Goal: Information Seeking & Learning: Learn about a topic

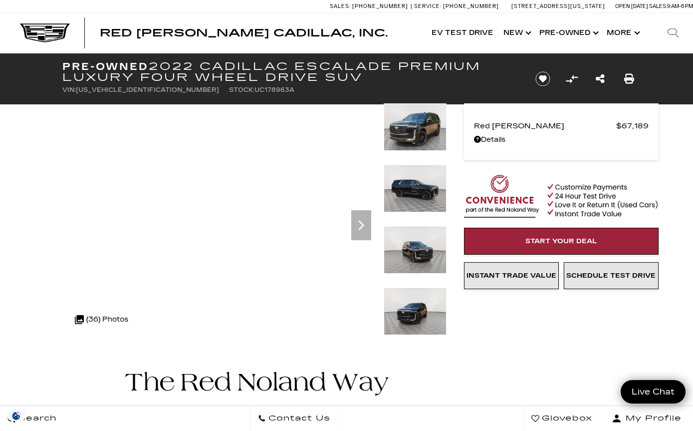
scroll to position [14, 0]
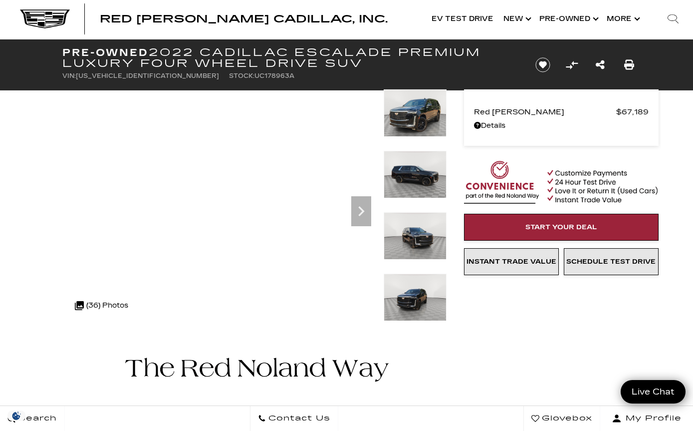
click at [411, 111] on img at bounding box center [415, 112] width 63 height 47
click at [411, 212] on img at bounding box center [415, 235] width 63 height 47
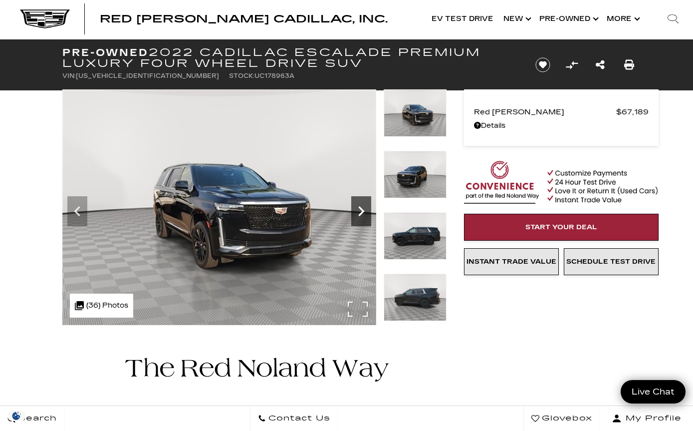
click at [353, 210] on icon "Next" at bounding box center [361, 211] width 20 height 20
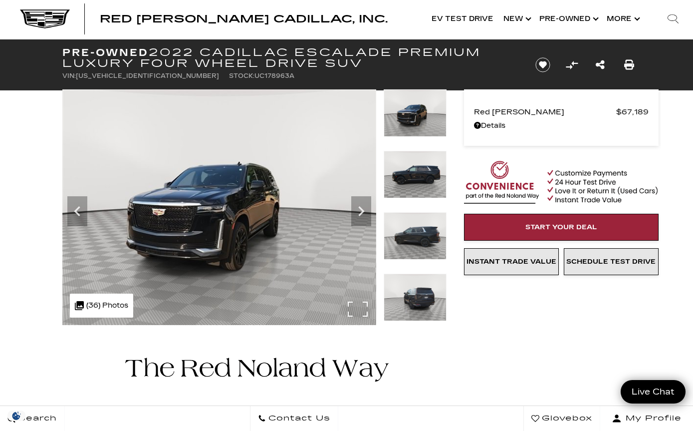
click at [108, 303] on div ".cls-1, .cls-3 { fill: #c50033; } .cls-1 { clip-rule: evenodd; } .cls-2 { clip-…" at bounding box center [101, 305] width 63 height 24
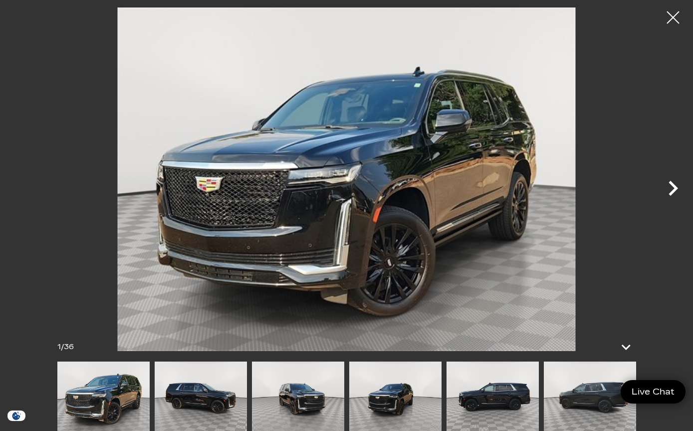
click at [675, 189] on icon "Next" at bounding box center [673, 188] width 9 height 15
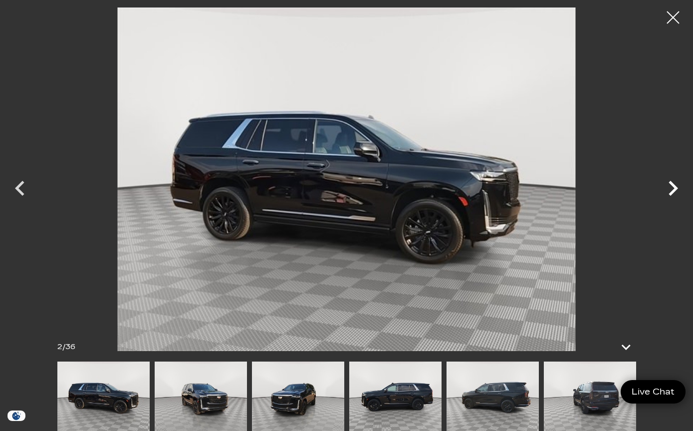
click at [677, 187] on icon "Next" at bounding box center [673, 188] width 9 height 15
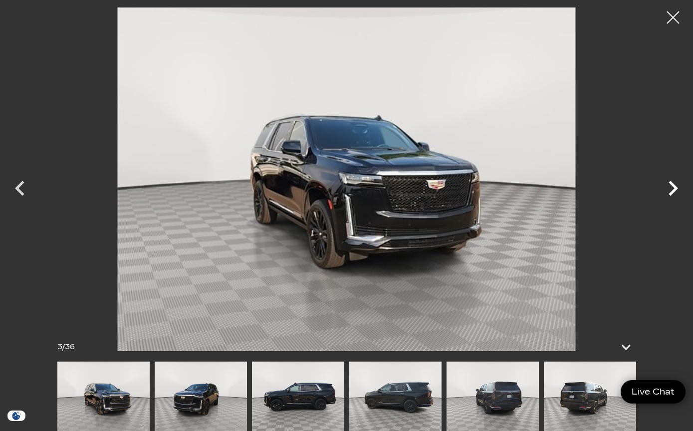
click at [681, 185] on icon "Next" at bounding box center [673, 188] width 30 height 30
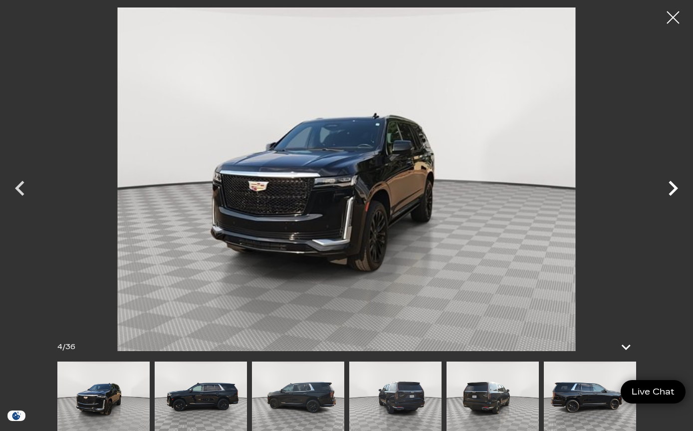
click at [676, 190] on icon "Next" at bounding box center [673, 188] width 9 height 15
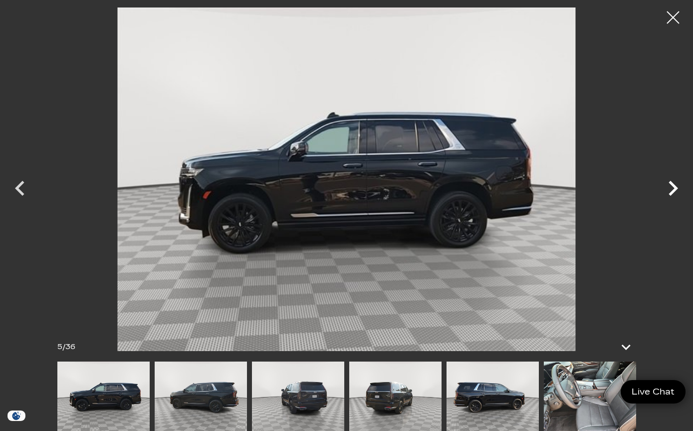
click at [679, 188] on icon "Next" at bounding box center [673, 188] width 30 height 30
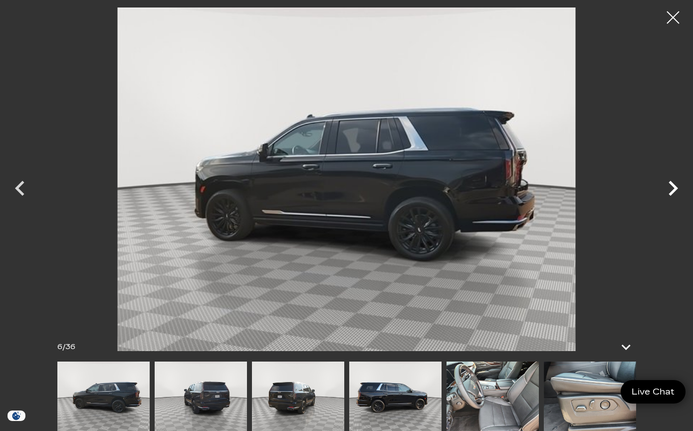
click at [679, 186] on icon "Next" at bounding box center [673, 188] width 30 height 30
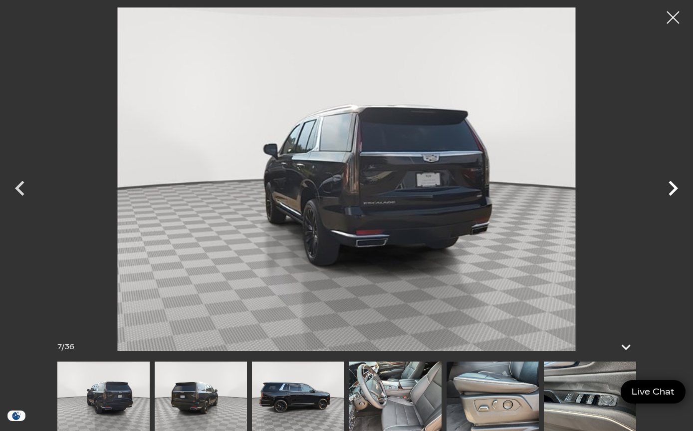
click at [674, 191] on icon "Next" at bounding box center [673, 188] width 9 height 15
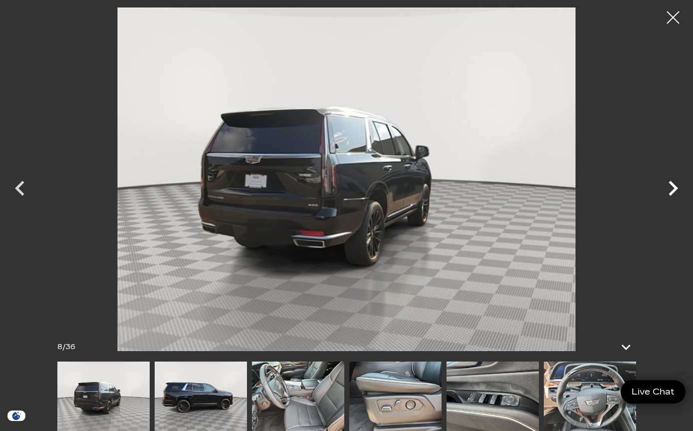
click at [677, 189] on icon "Next" at bounding box center [673, 188] width 9 height 15
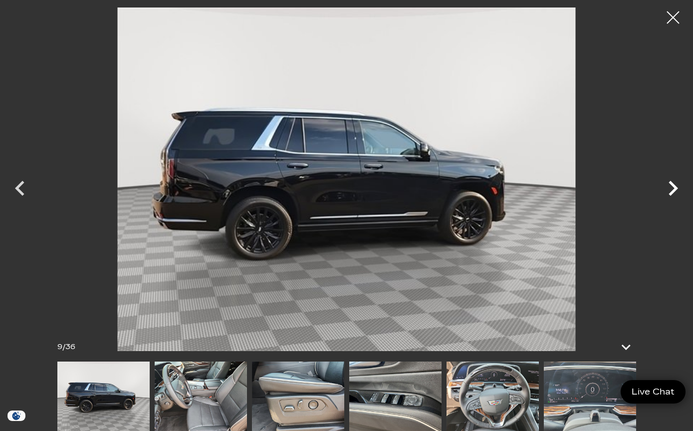
click at [678, 191] on icon "Next" at bounding box center [673, 188] width 30 height 30
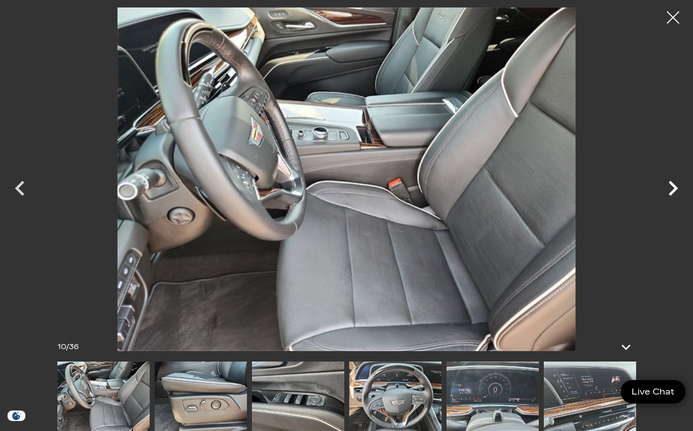
click at [678, 191] on icon "Next" at bounding box center [673, 188] width 30 height 30
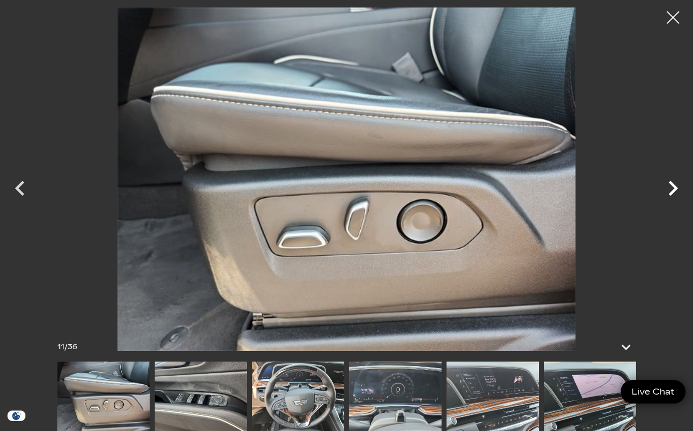
click at [676, 192] on icon "Next" at bounding box center [673, 188] width 30 height 30
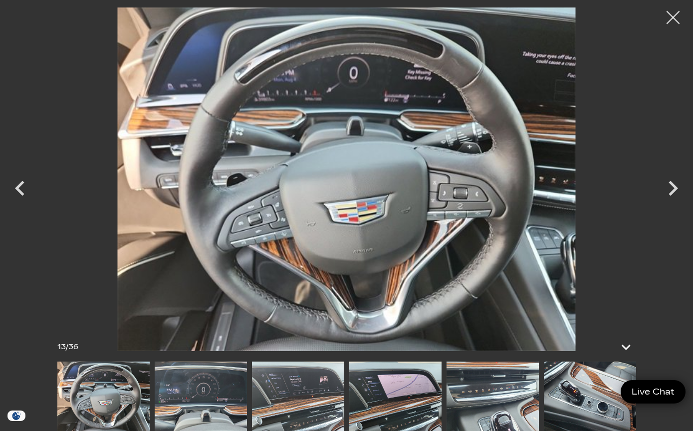
click at [671, 18] on div at bounding box center [673, 17] width 26 height 26
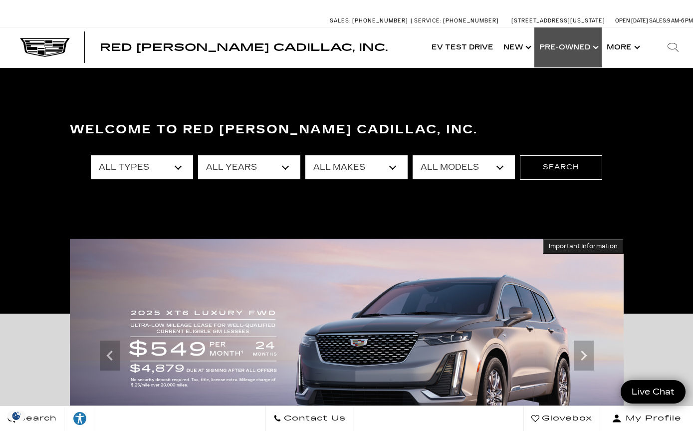
click at [555, 46] on link "Show Pre-Owned" at bounding box center [567, 47] width 67 height 40
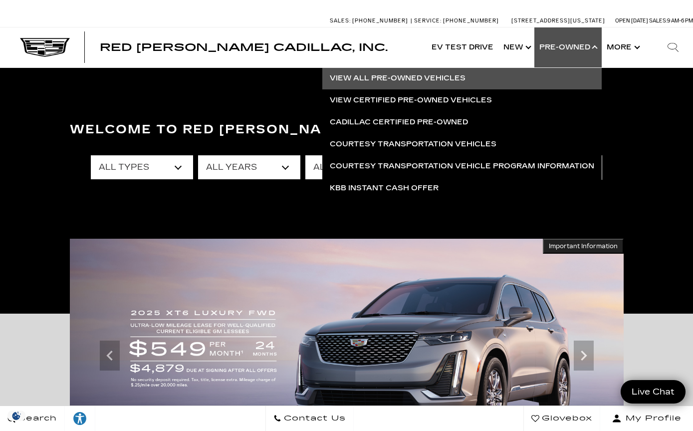
click at [359, 80] on link "View All Pre-Owned Vehicles" at bounding box center [461, 78] width 279 height 22
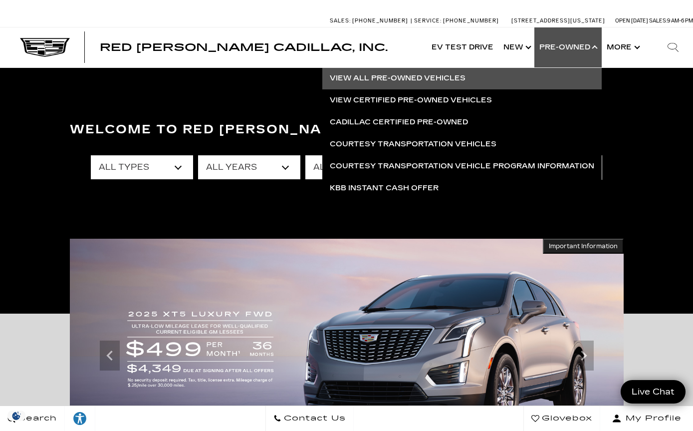
click at [355, 80] on link "View All Pre-Owned Vehicles" at bounding box center [461, 78] width 279 height 22
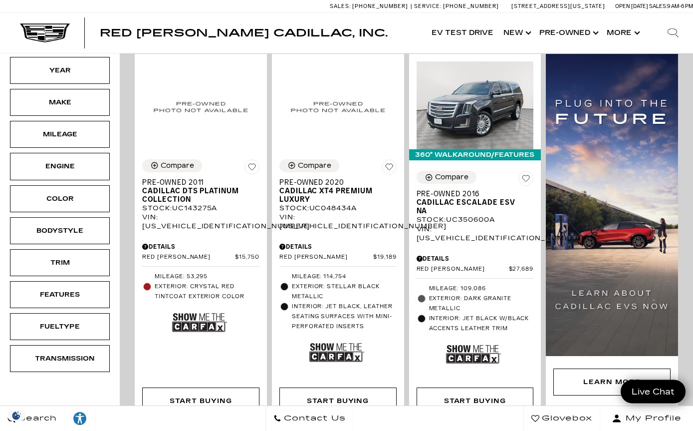
scroll to position [200, 0]
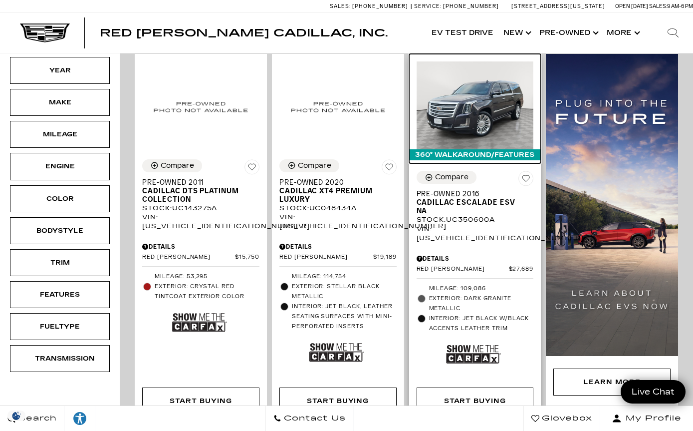
click at [459, 108] on img at bounding box center [475, 105] width 117 height 88
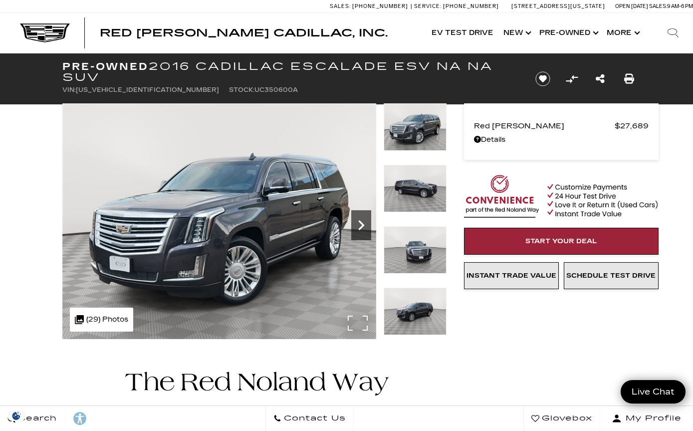
click at [356, 219] on icon "Next" at bounding box center [361, 225] width 20 height 20
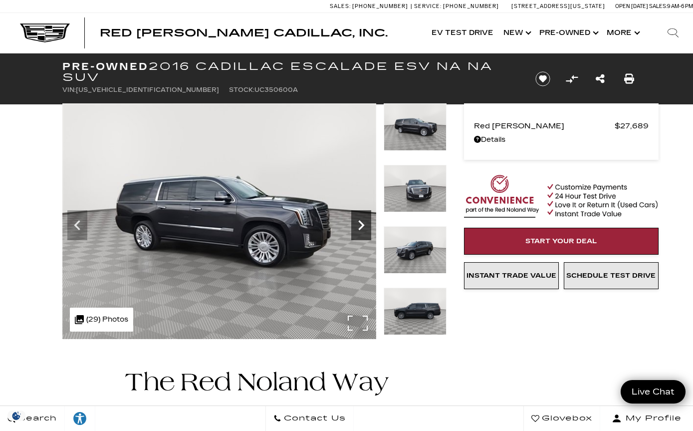
click at [362, 230] on icon "Next" at bounding box center [361, 225] width 20 height 20
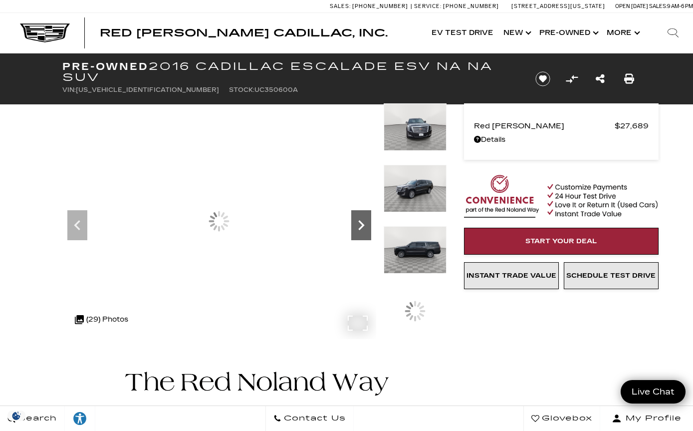
click at [367, 228] on icon "Next" at bounding box center [361, 225] width 20 height 20
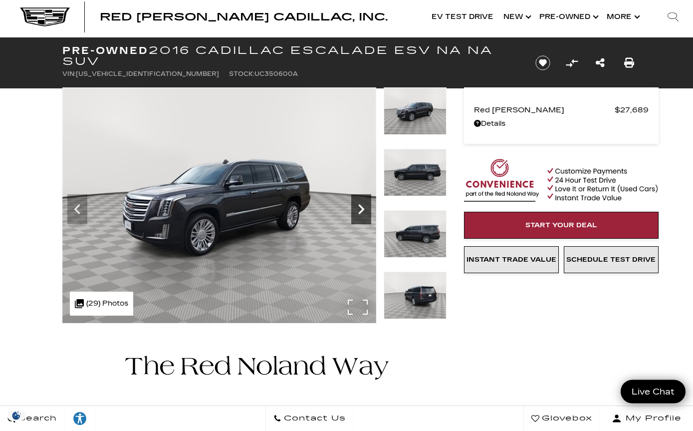
scroll to position [16, 0]
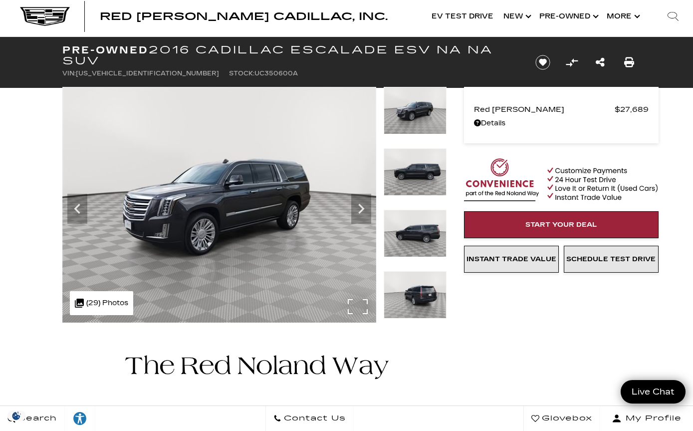
click at [349, 206] on img at bounding box center [219, 205] width 314 height 236
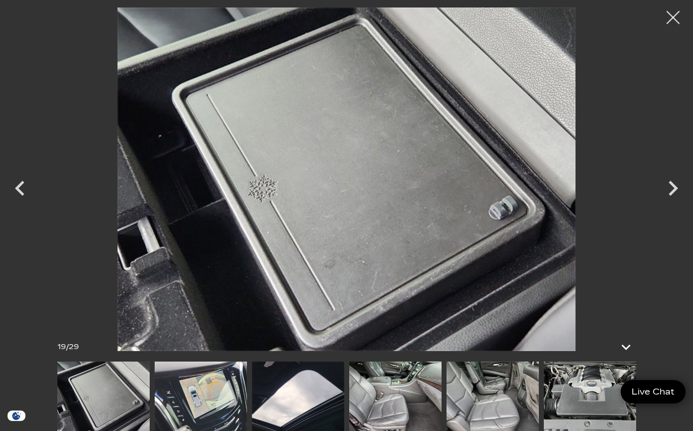
click at [678, 24] on div at bounding box center [673, 17] width 26 height 26
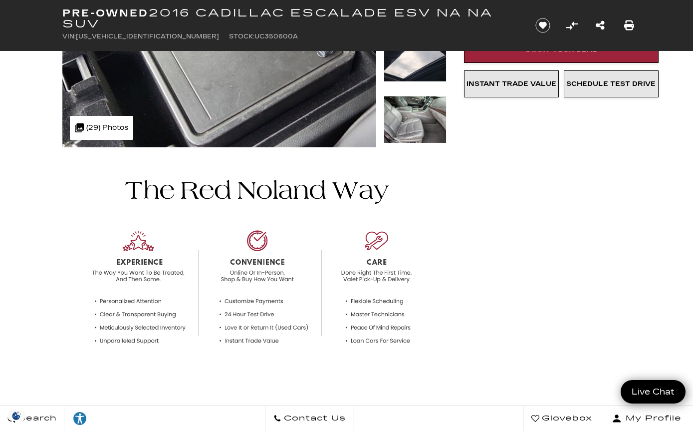
scroll to position [0, 0]
